Goal: Check status: Check status

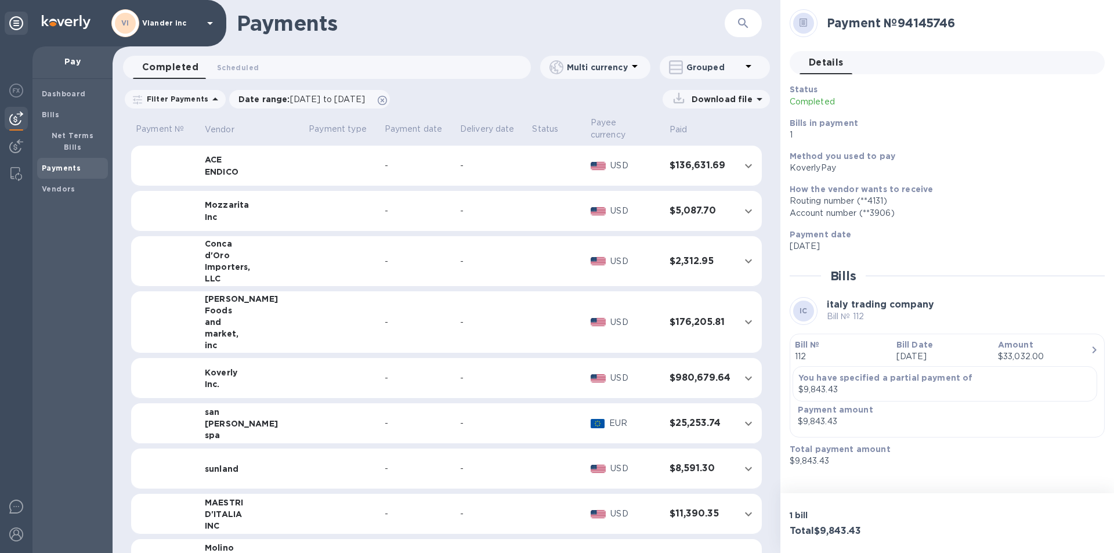
scroll to position [754, 0]
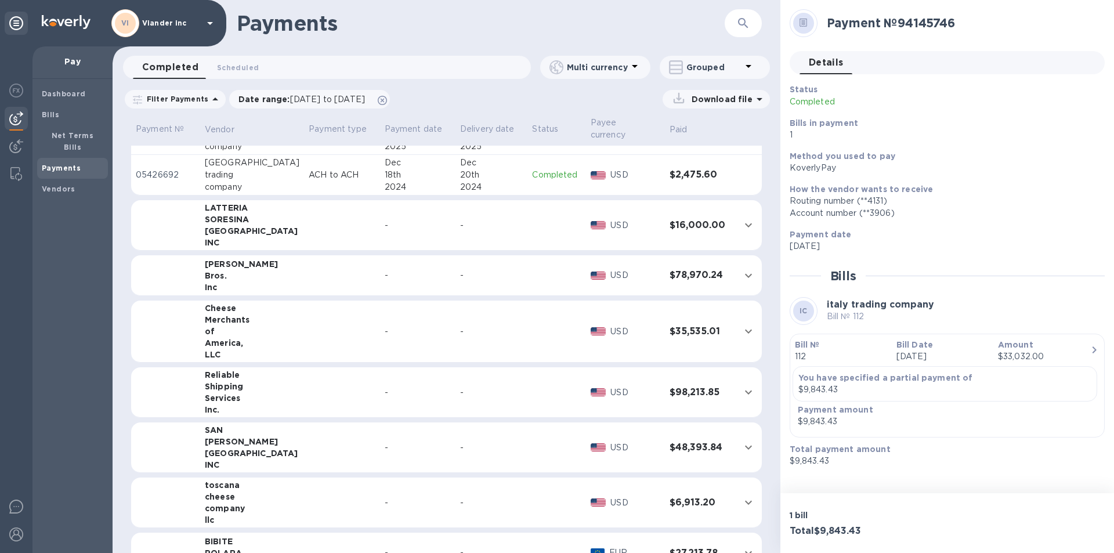
click at [211, 23] on icon at bounding box center [210, 23] width 6 height 3
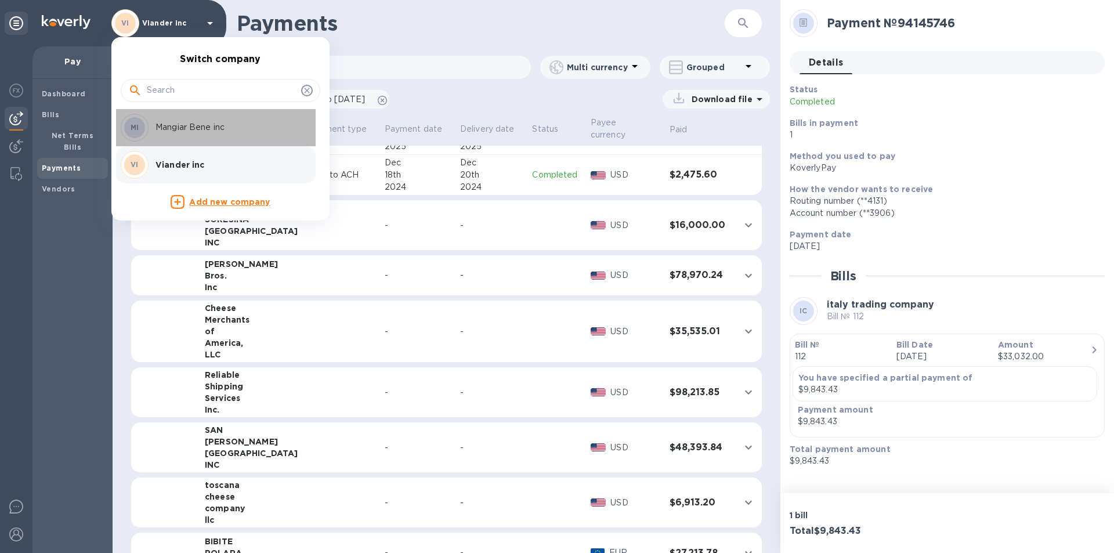
click at [192, 128] on p "Mangiar Bene inc" at bounding box center [229, 127] width 146 height 12
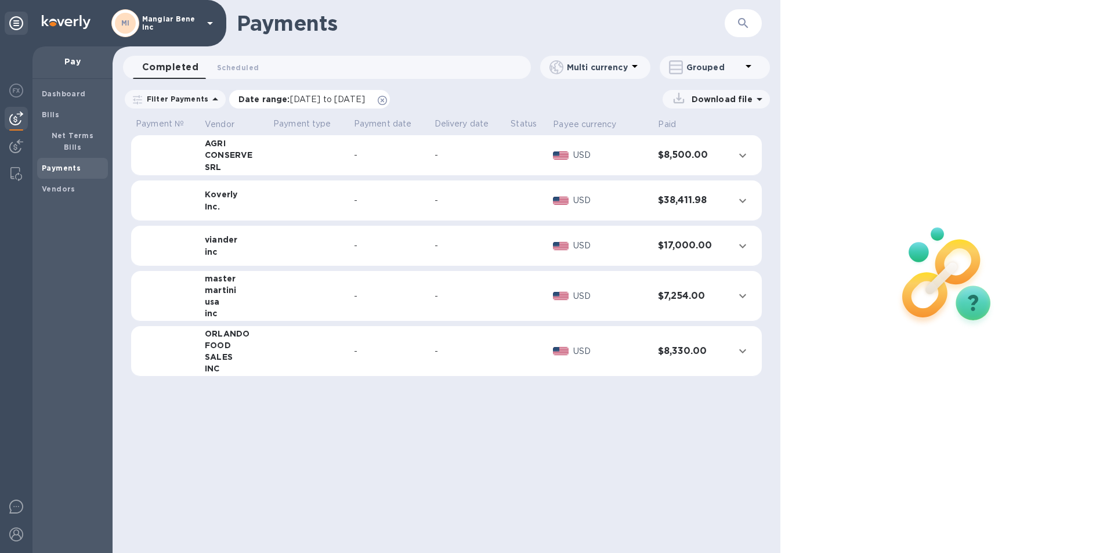
click at [312, 97] on span "[DATE] to [DATE]" at bounding box center [327, 99] width 75 height 9
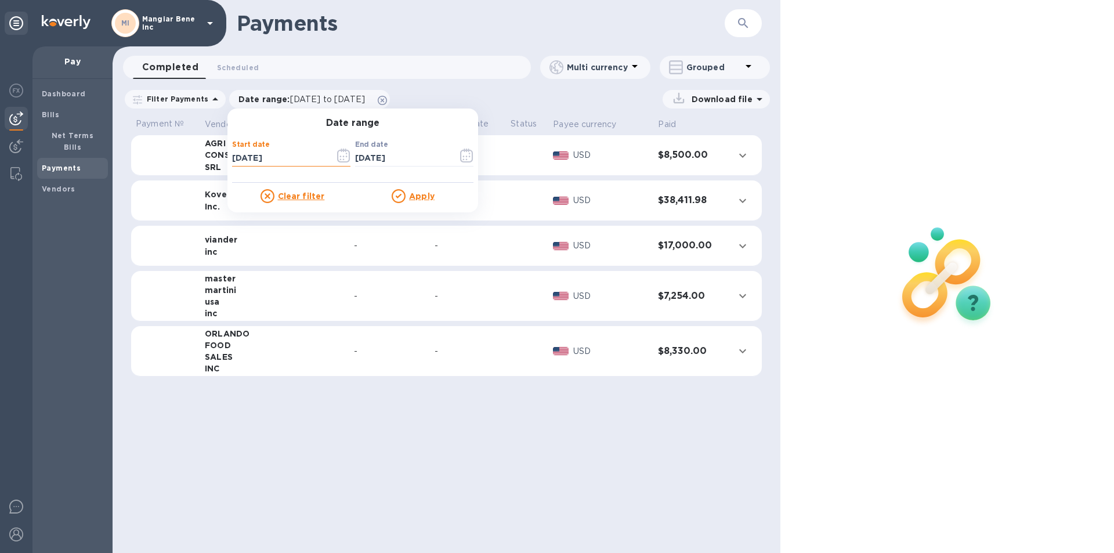
click at [273, 157] on input "[DATE]" at bounding box center [278, 158] width 93 height 17
click at [233, 154] on input "[DATE]" at bounding box center [278, 158] width 93 height 17
click at [271, 156] on input "[DATE]" at bounding box center [278, 158] width 93 height 17
type input "[DATE]"
click at [421, 197] on u "Apply" at bounding box center [422, 196] width 26 height 9
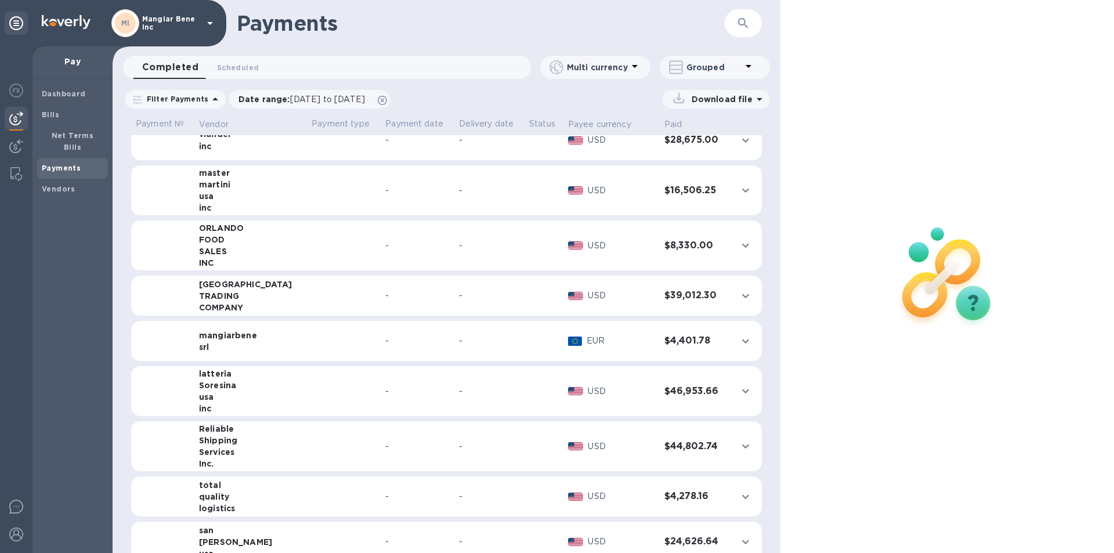
scroll to position [116, 0]
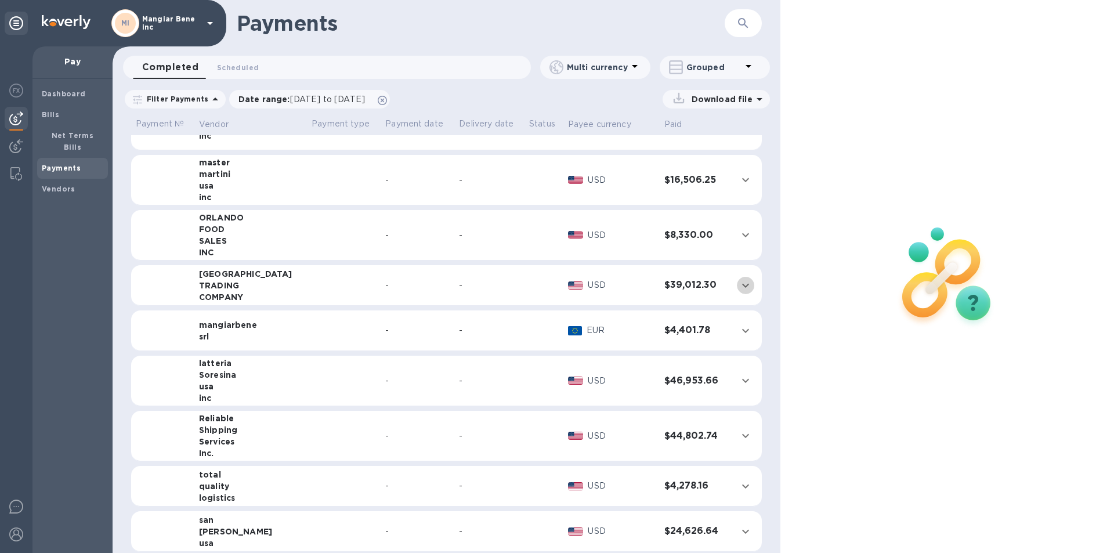
click at [739, 287] on icon "expand row" at bounding box center [746, 286] width 14 height 14
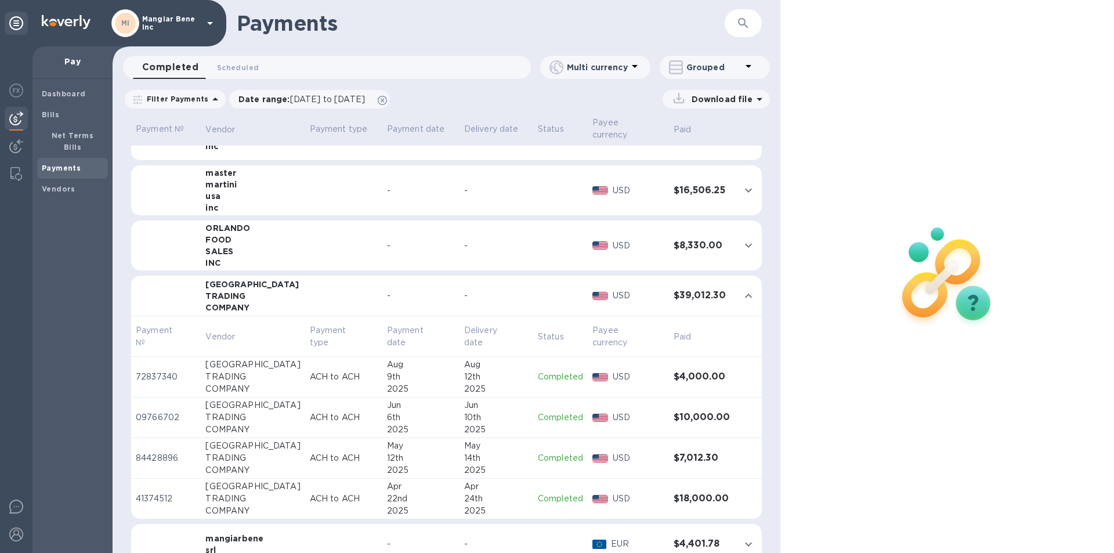
click at [742, 289] on icon "expand row" at bounding box center [749, 296] width 14 height 14
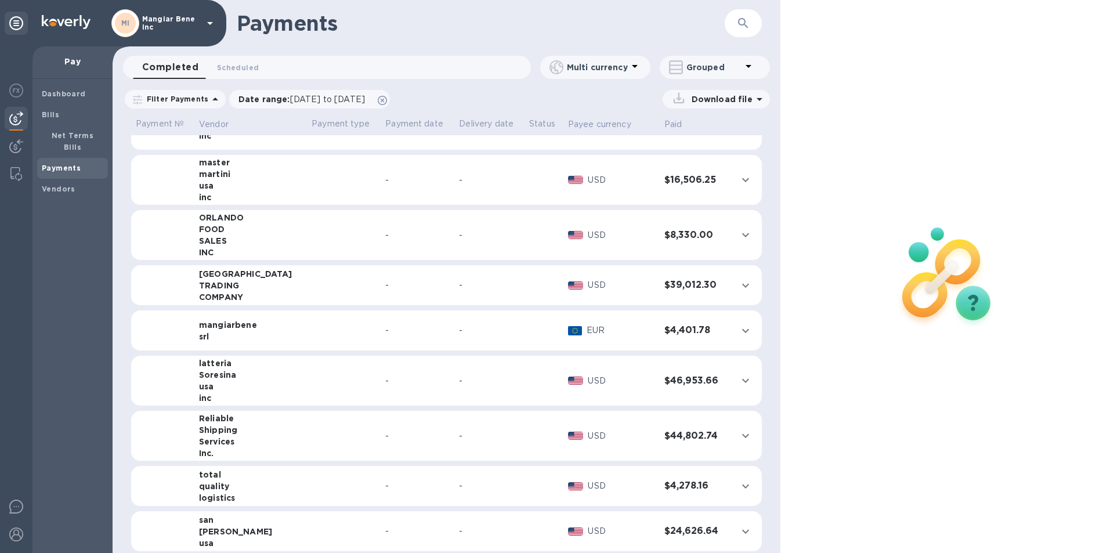
click at [742, 436] on icon "expand row" at bounding box center [745, 436] width 7 height 4
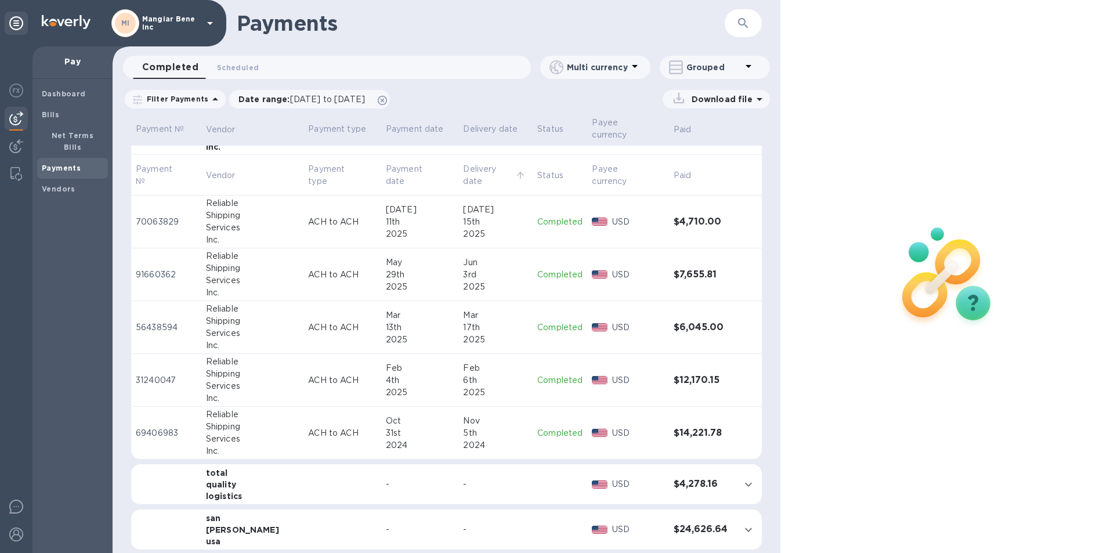
scroll to position [464, 0]
